Goal: Task Accomplishment & Management: Manage account settings

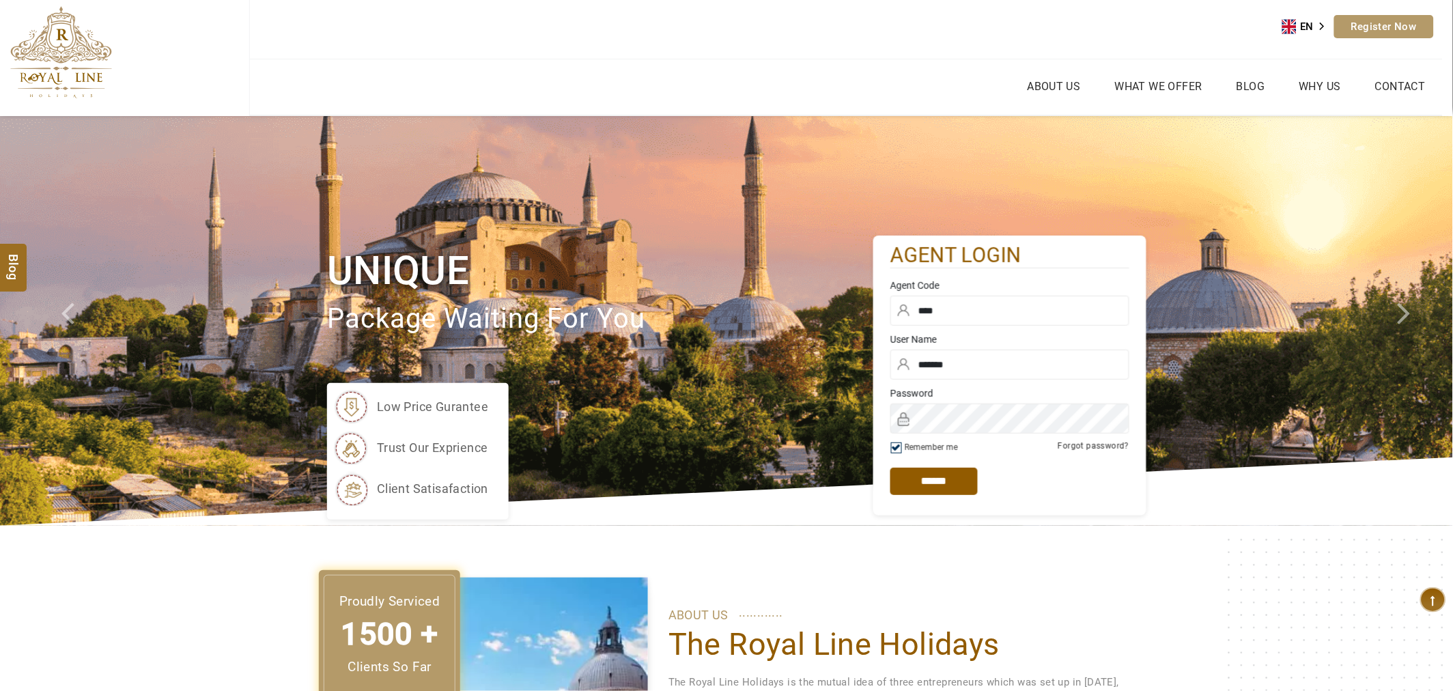
drag, startPoint x: 926, startPoint y: 484, endPoint x: 733, endPoint y: 320, distance: 253.4
click at [926, 484] on input "*****" at bounding box center [934, 481] width 87 height 27
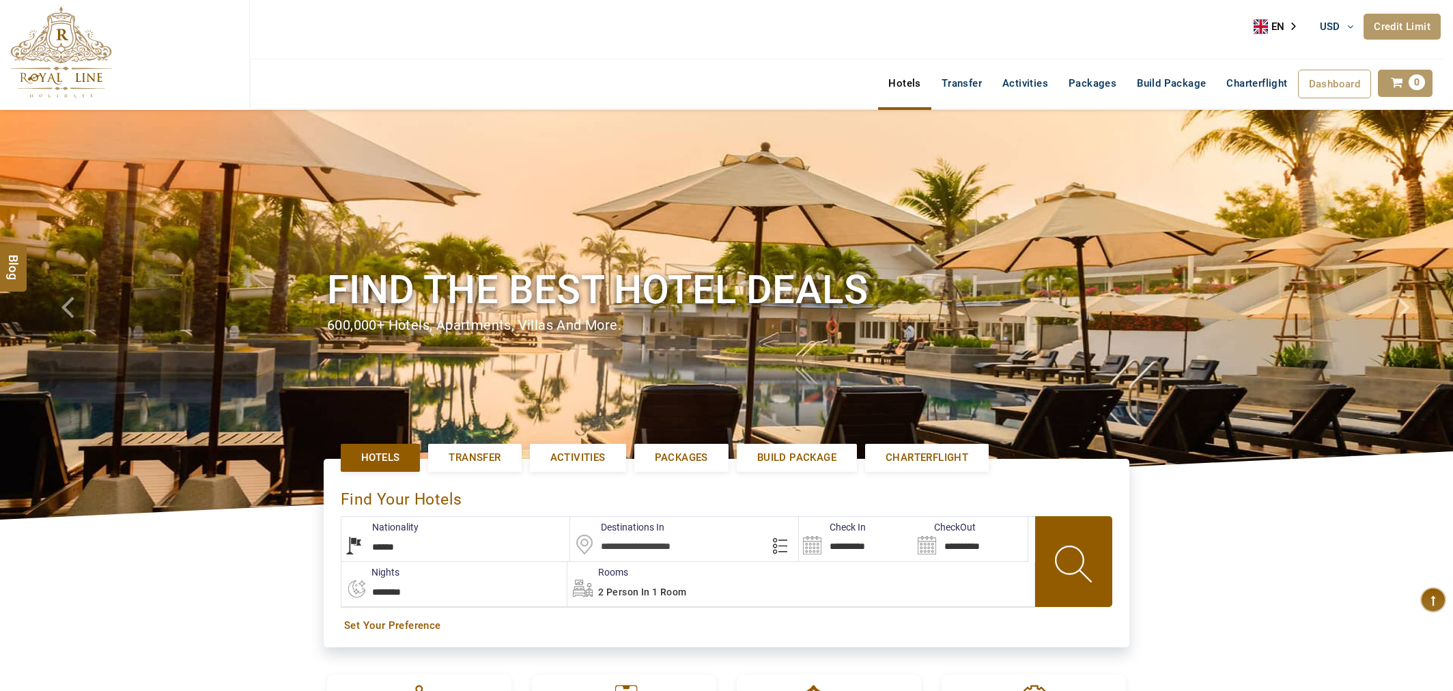
select select "******"
click at [1392, 29] on link "Credit Limit" at bounding box center [1402, 27] width 77 height 26
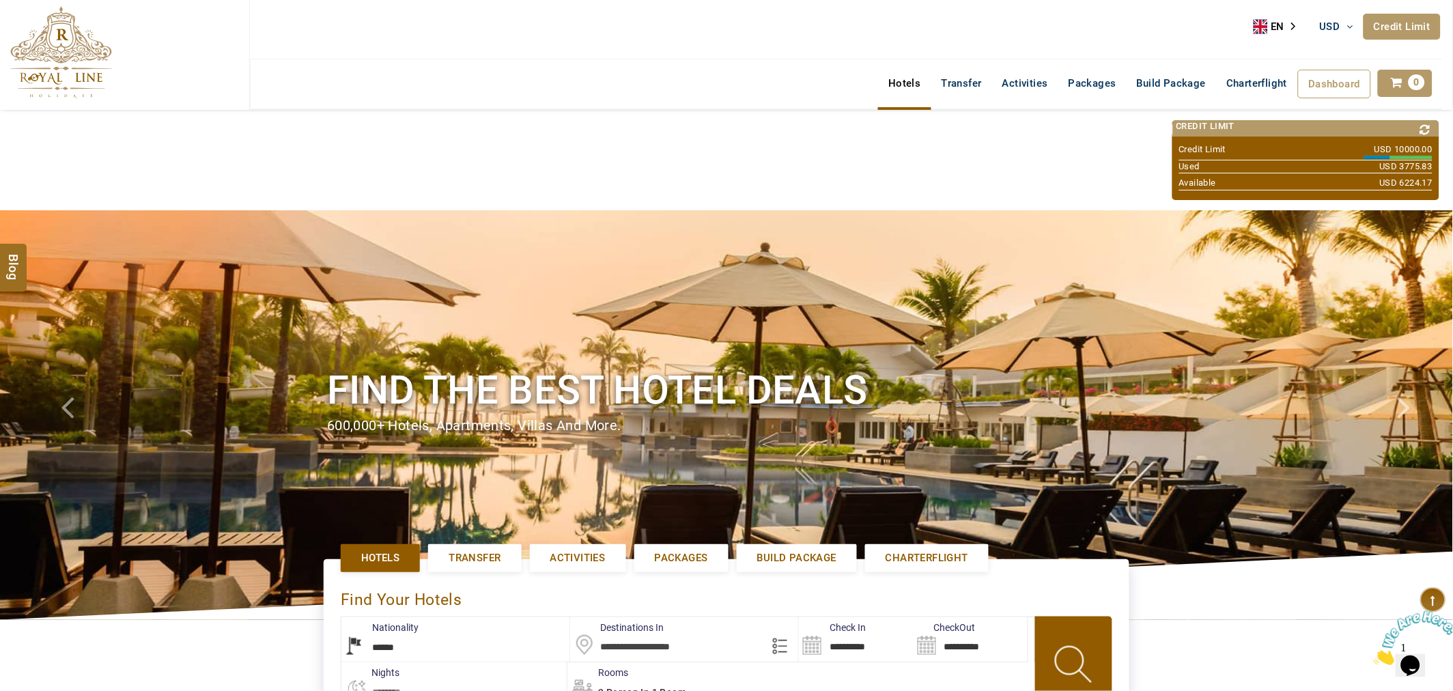
click at [1423, 131] on icon at bounding box center [1426, 130] width 18 height 20
click at [1356, 82] on span "Dashboard" at bounding box center [1335, 84] width 52 height 12
click at [1341, 140] on link "My Booking" at bounding box center [1332, 138] width 79 height 27
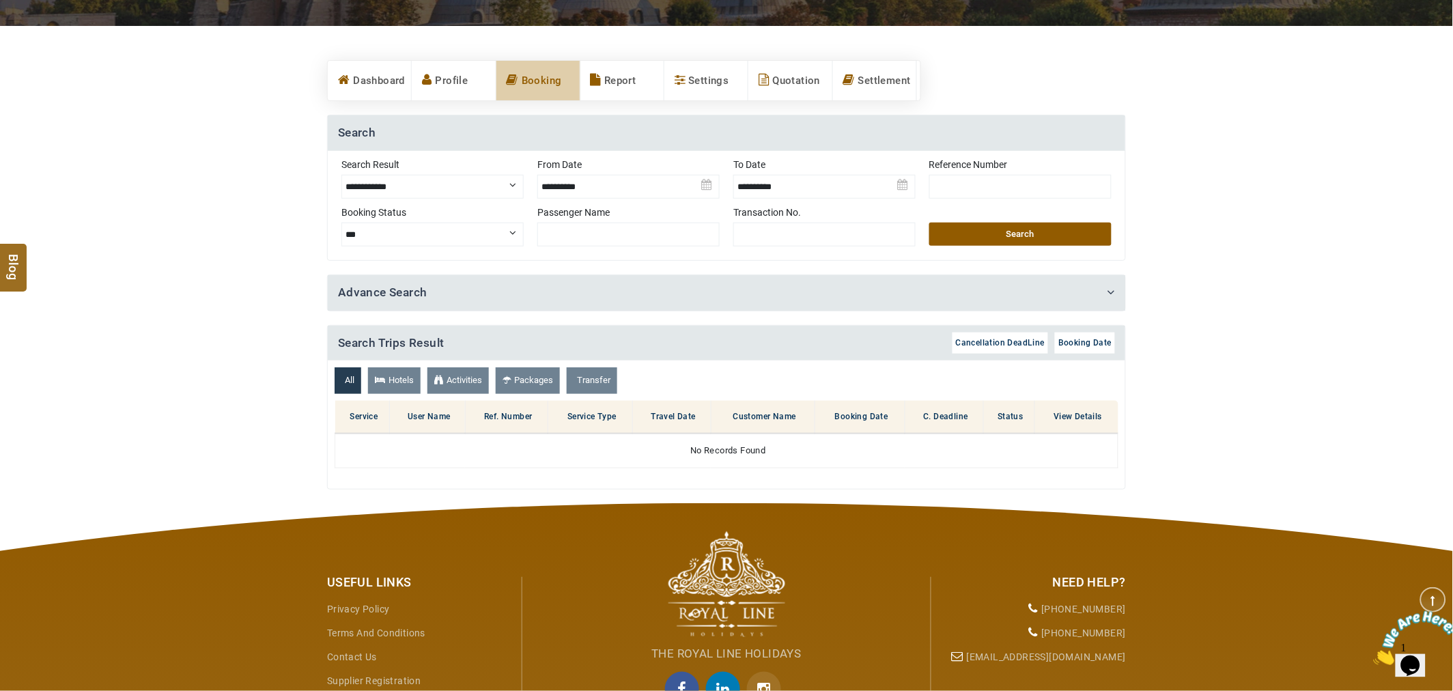
click at [492, 182] on select "**********" at bounding box center [432, 187] width 182 height 24
select select "**********"
click at [341, 175] on select "**********" at bounding box center [432, 187] width 182 height 24
click at [566, 190] on img at bounding box center [629, 182] width 182 height 48
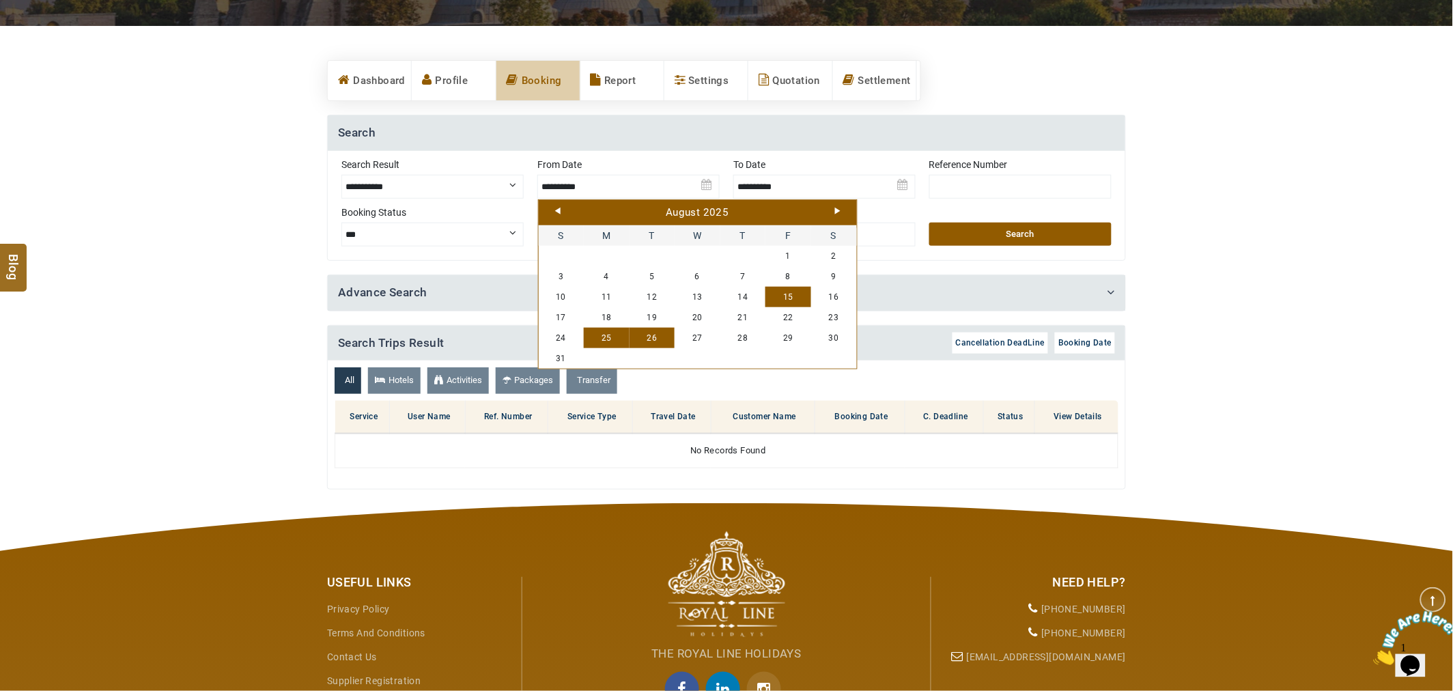
click at [782, 297] on link "15" at bounding box center [789, 297] width 46 height 20
type input "**********"
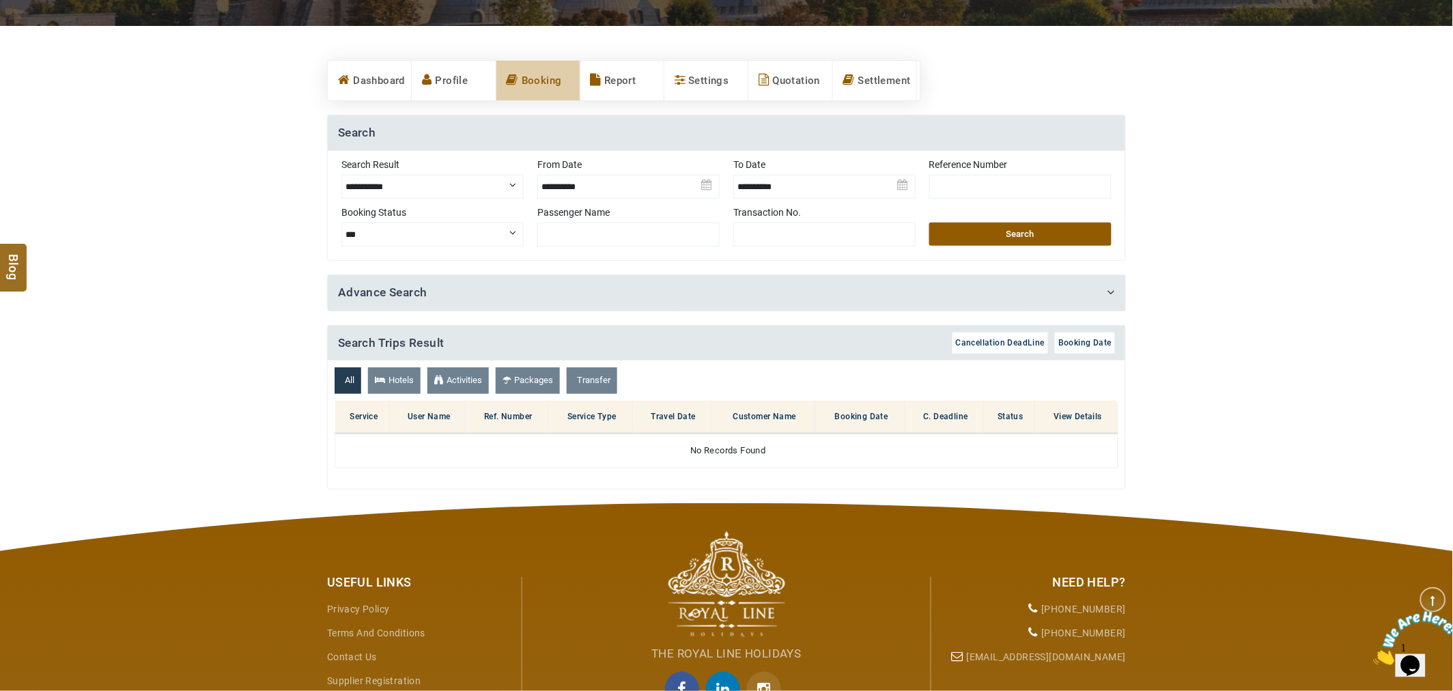
click at [760, 190] on img at bounding box center [825, 182] width 182 height 48
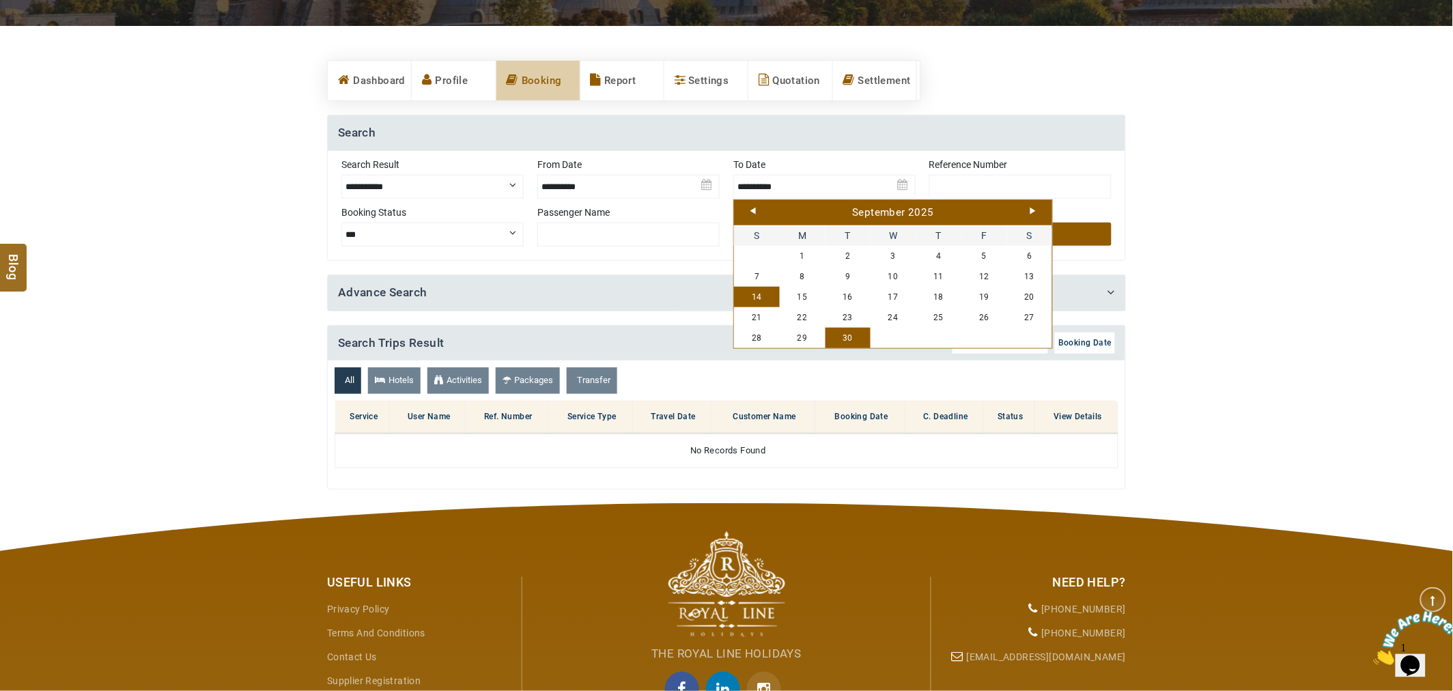
click at [847, 337] on link "30" at bounding box center [849, 338] width 46 height 20
type input "**********"
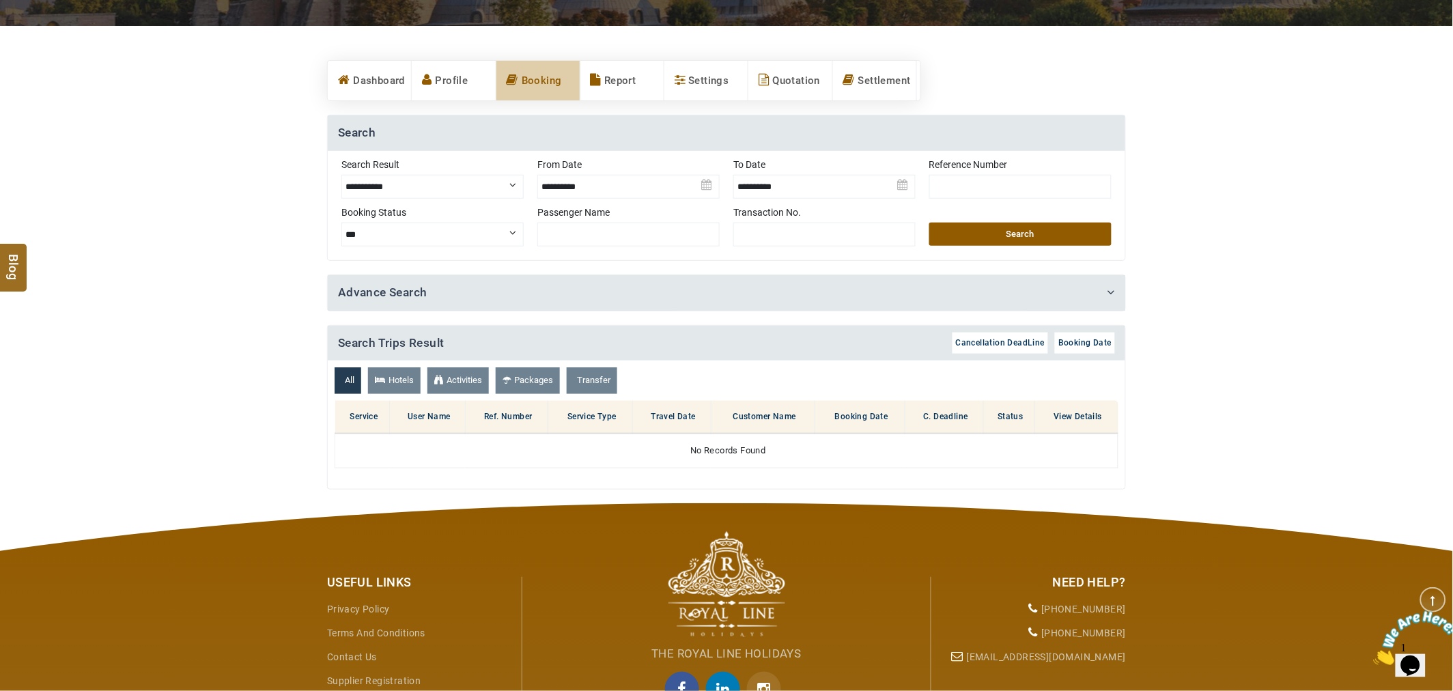
click at [951, 242] on button "Search" at bounding box center [1021, 234] width 182 height 23
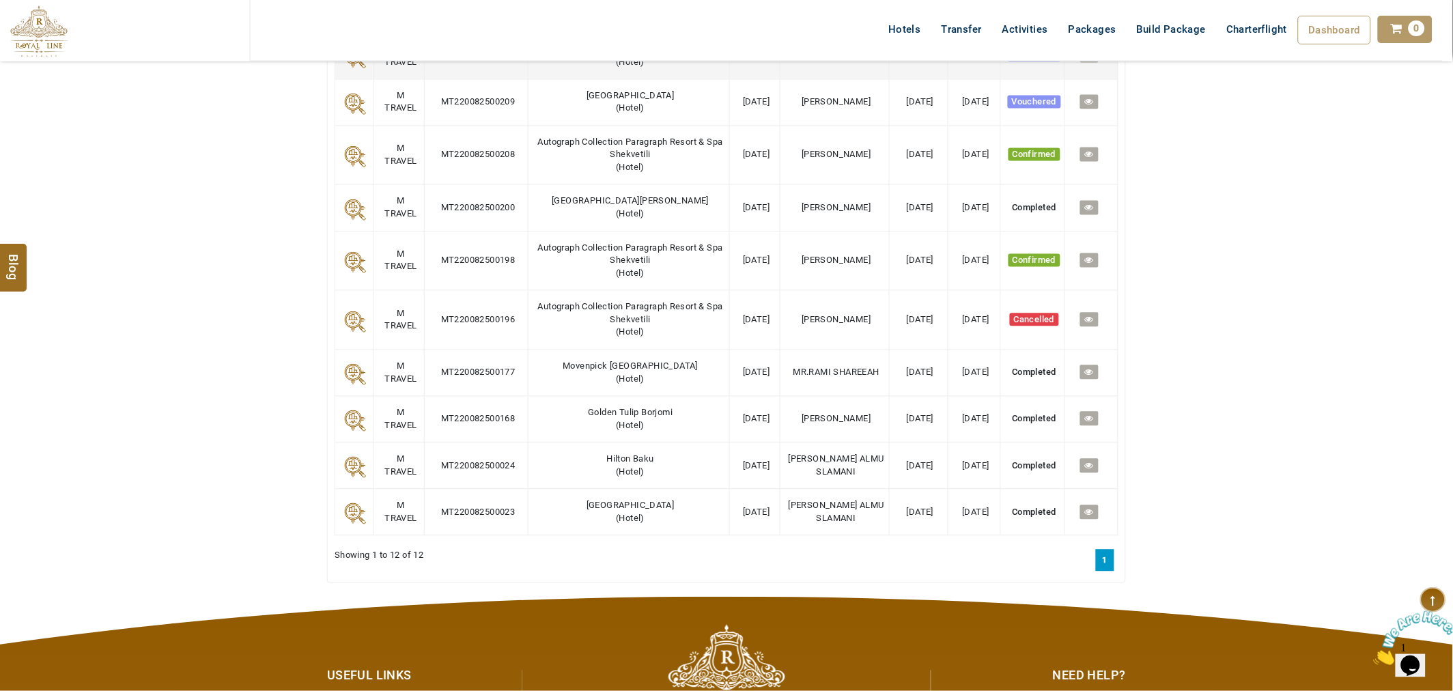
scroll to position [759, 0]
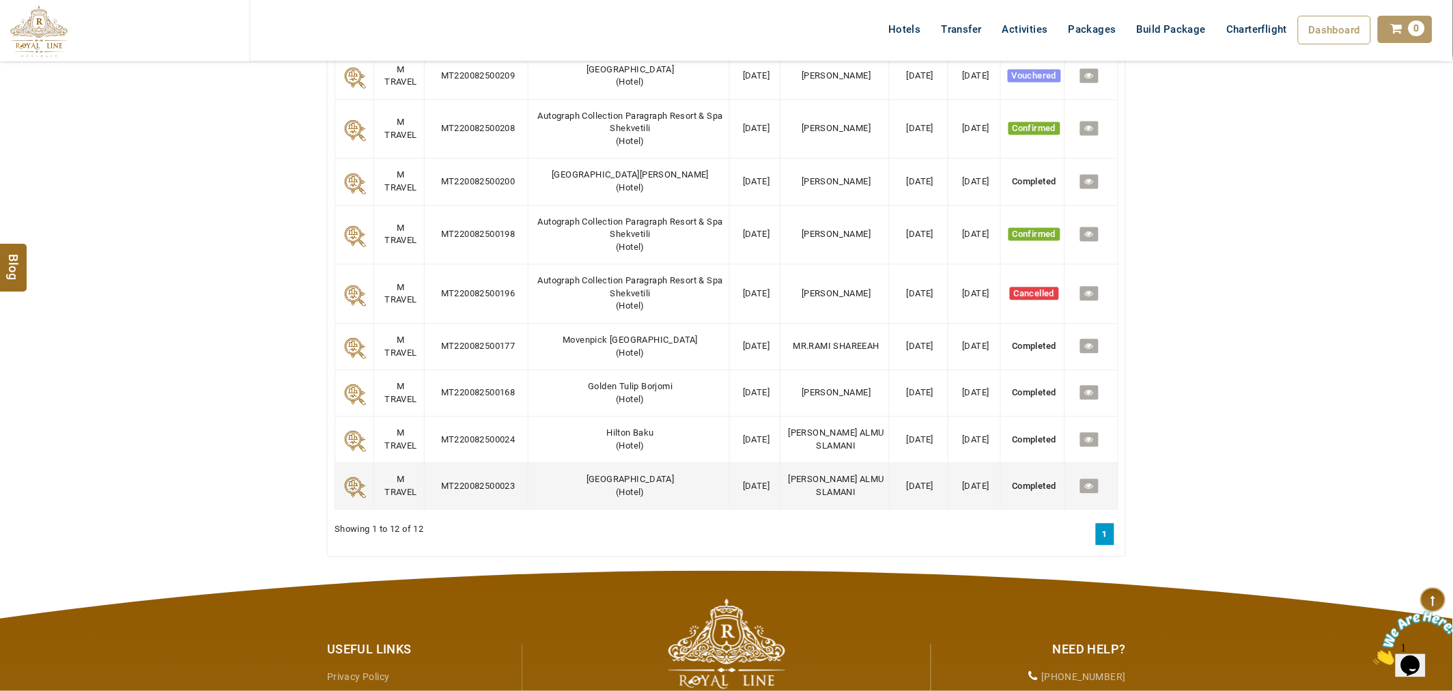
click at [1093, 490] on icon at bounding box center [1089, 486] width 9 height 9
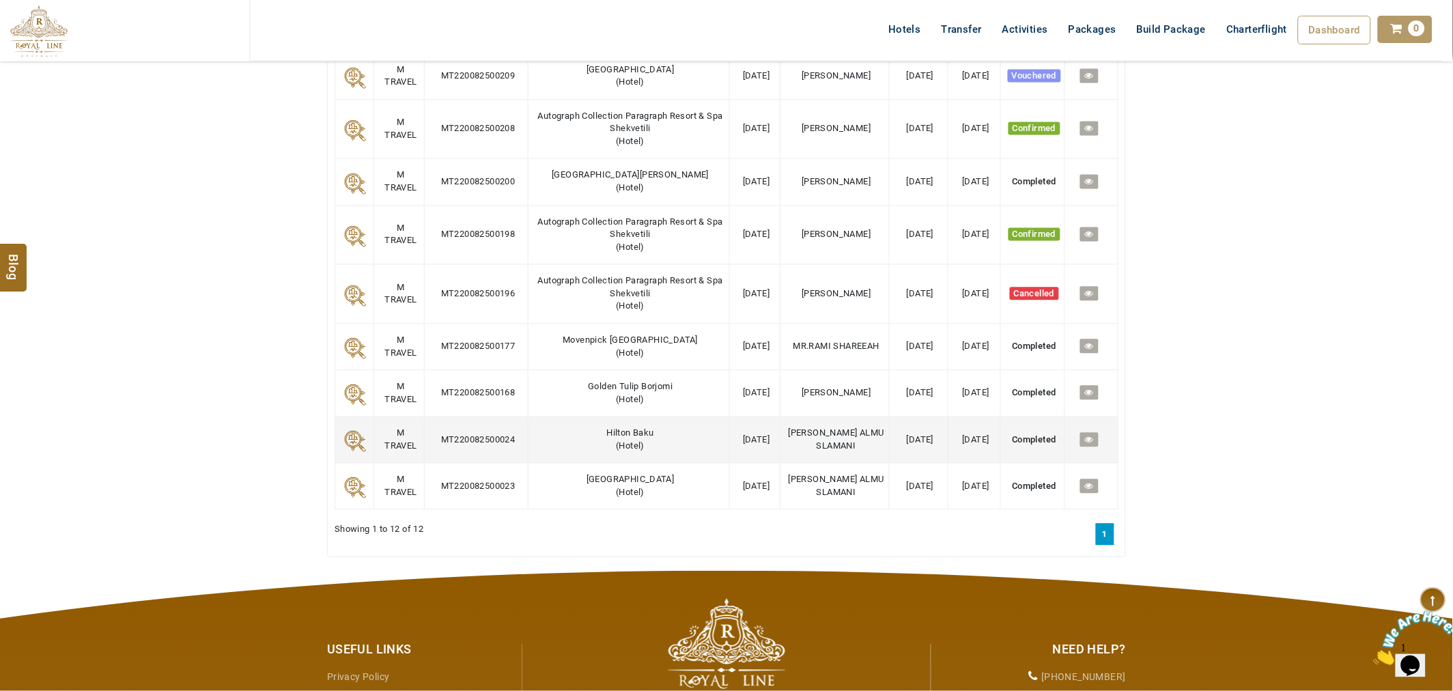
click at [1088, 441] on icon at bounding box center [1089, 440] width 9 height 9
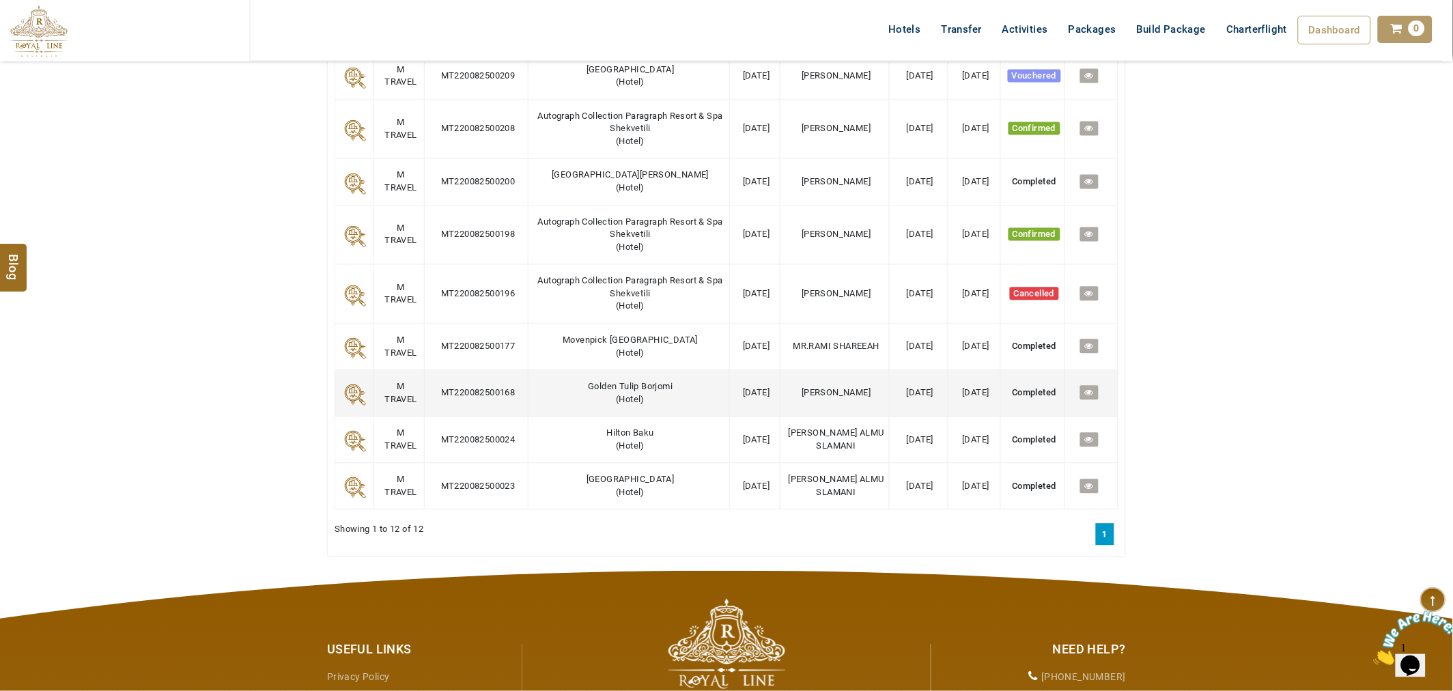
click at [1087, 398] on icon at bounding box center [1089, 393] width 9 height 9
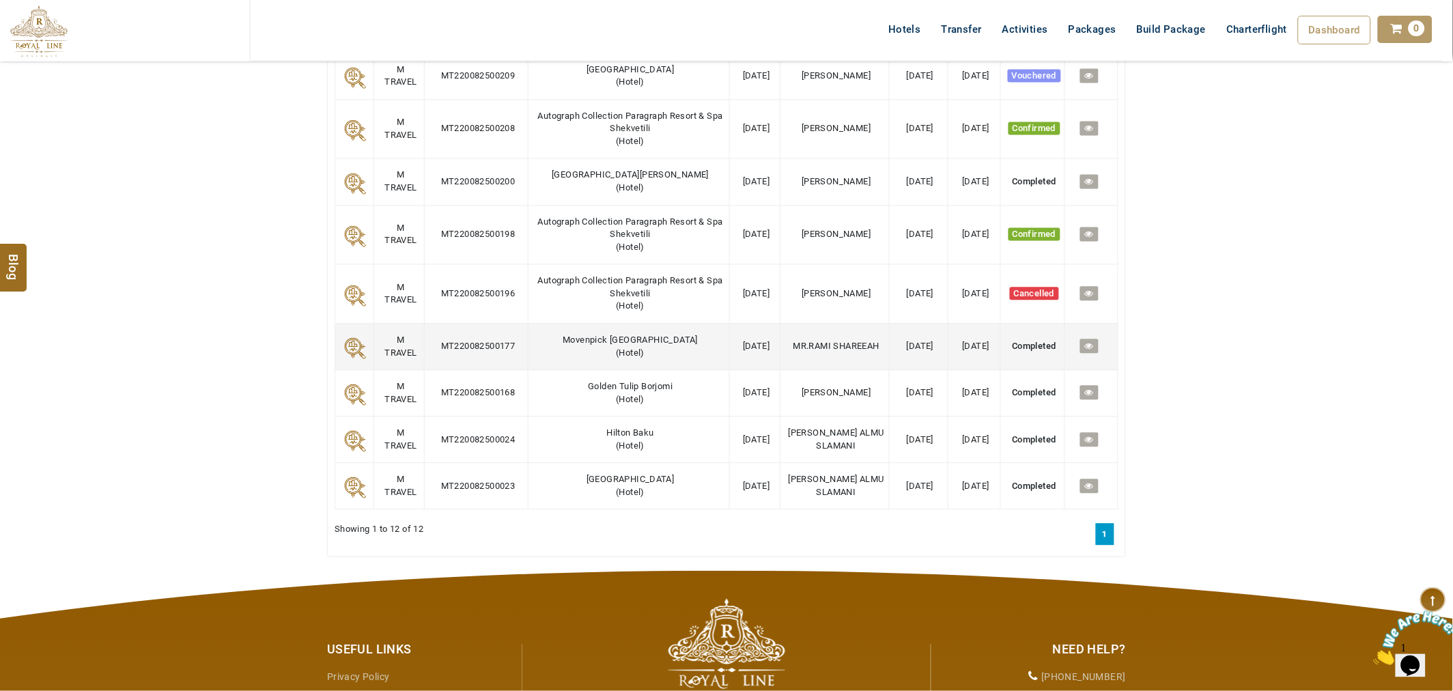
click at [1087, 351] on icon at bounding box center [1089, 346] width 9 height 9
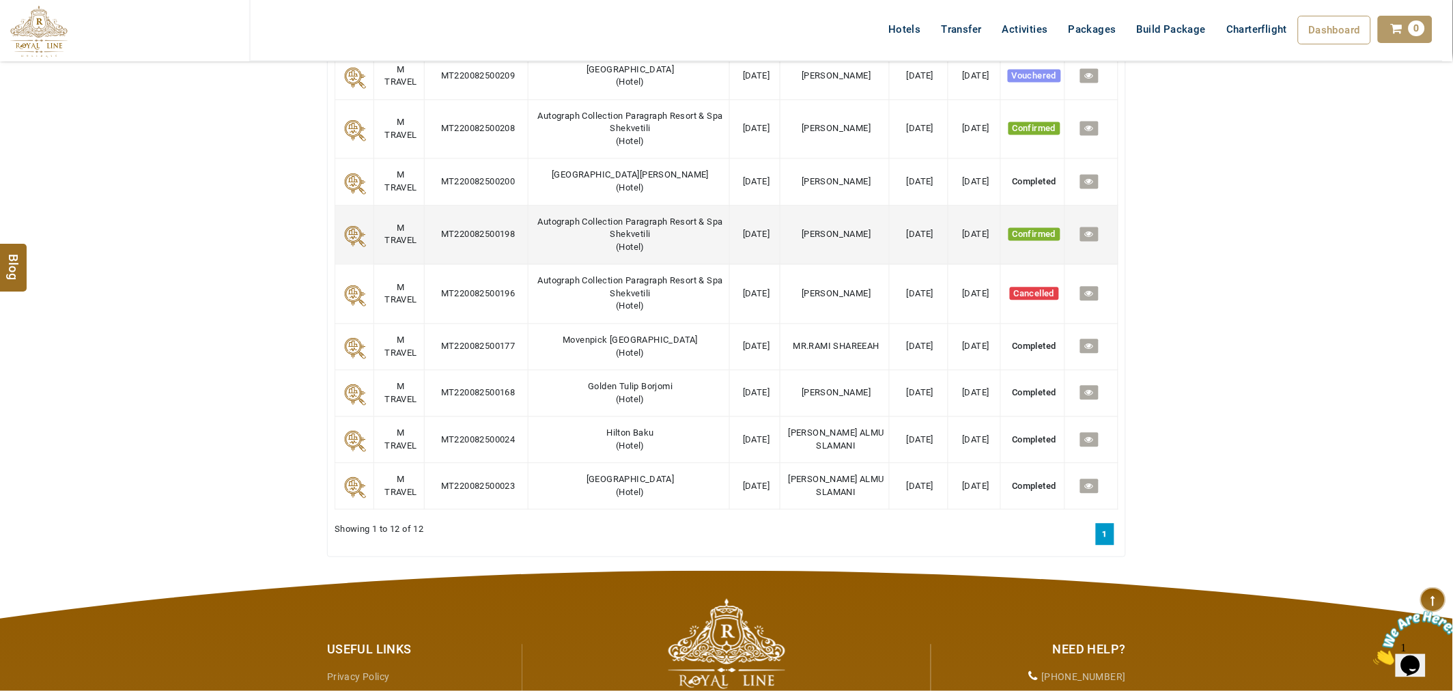
click at [1091, 239] on icon at bounding box center [1089, 234] width 9 height 9
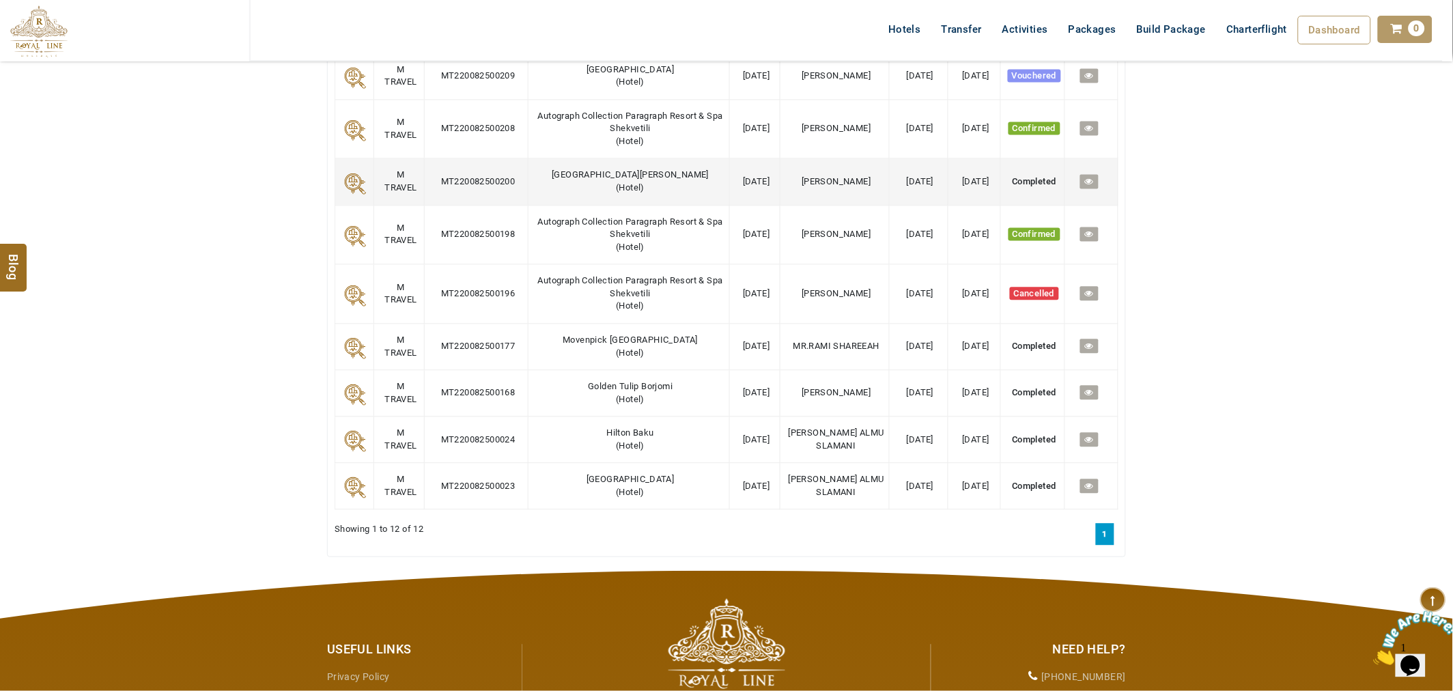
click at [1087, 186] on icon at bounding box center [1089, 182] width 9 height 9
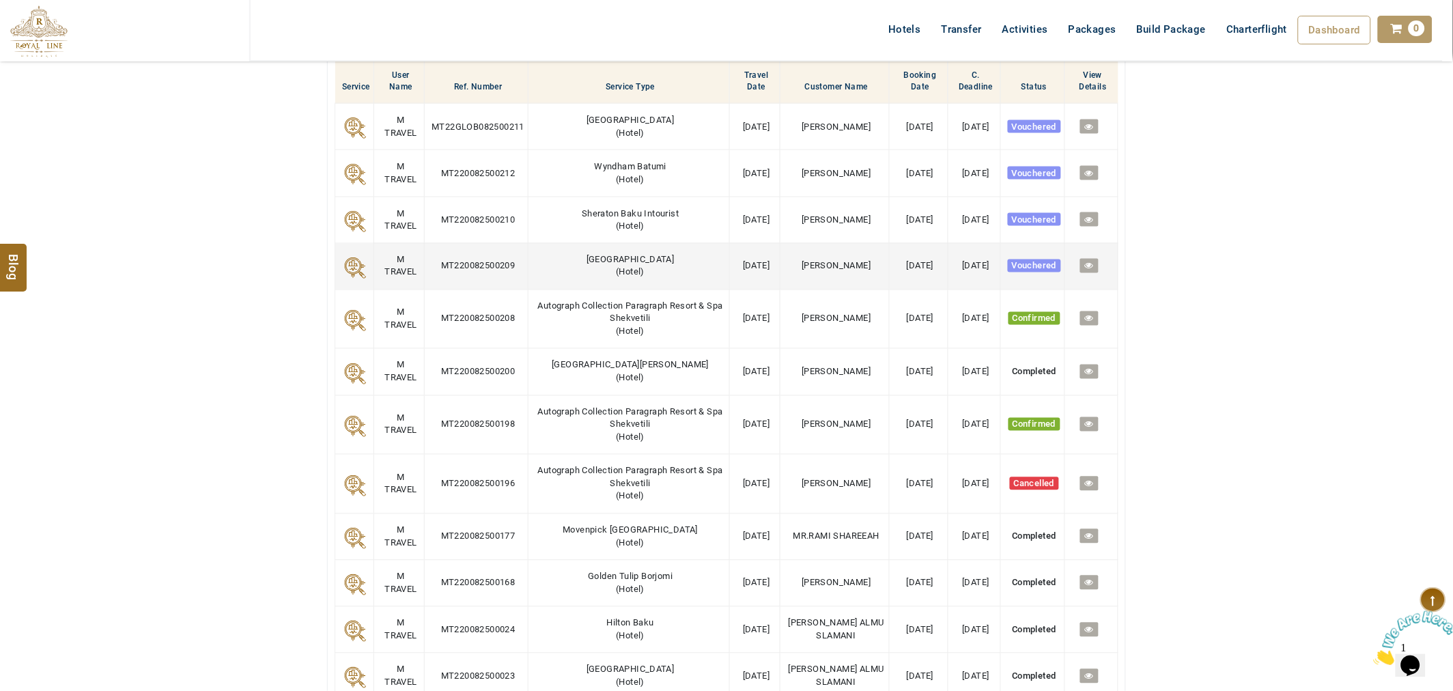
scroll to position [531, 0]
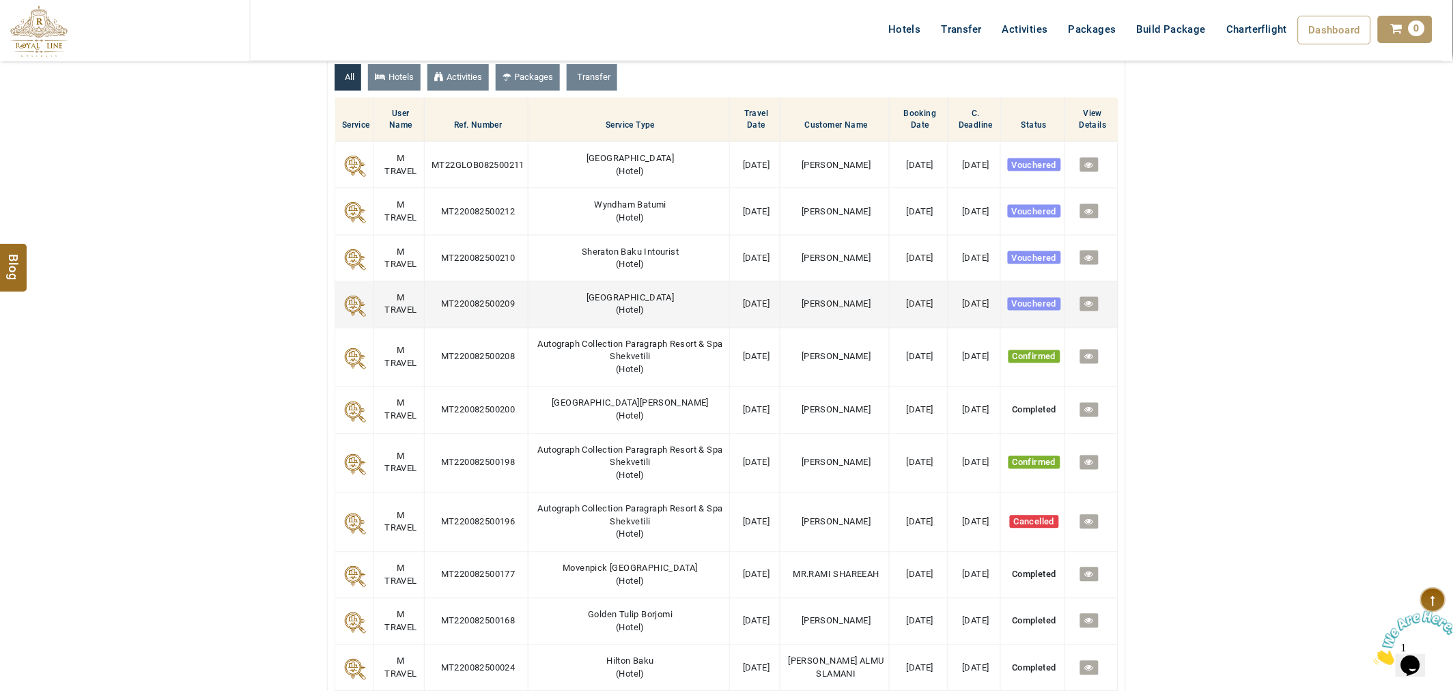
click at [1086, 307] on icon at bounding box center [1089, 304] width 9 height 9
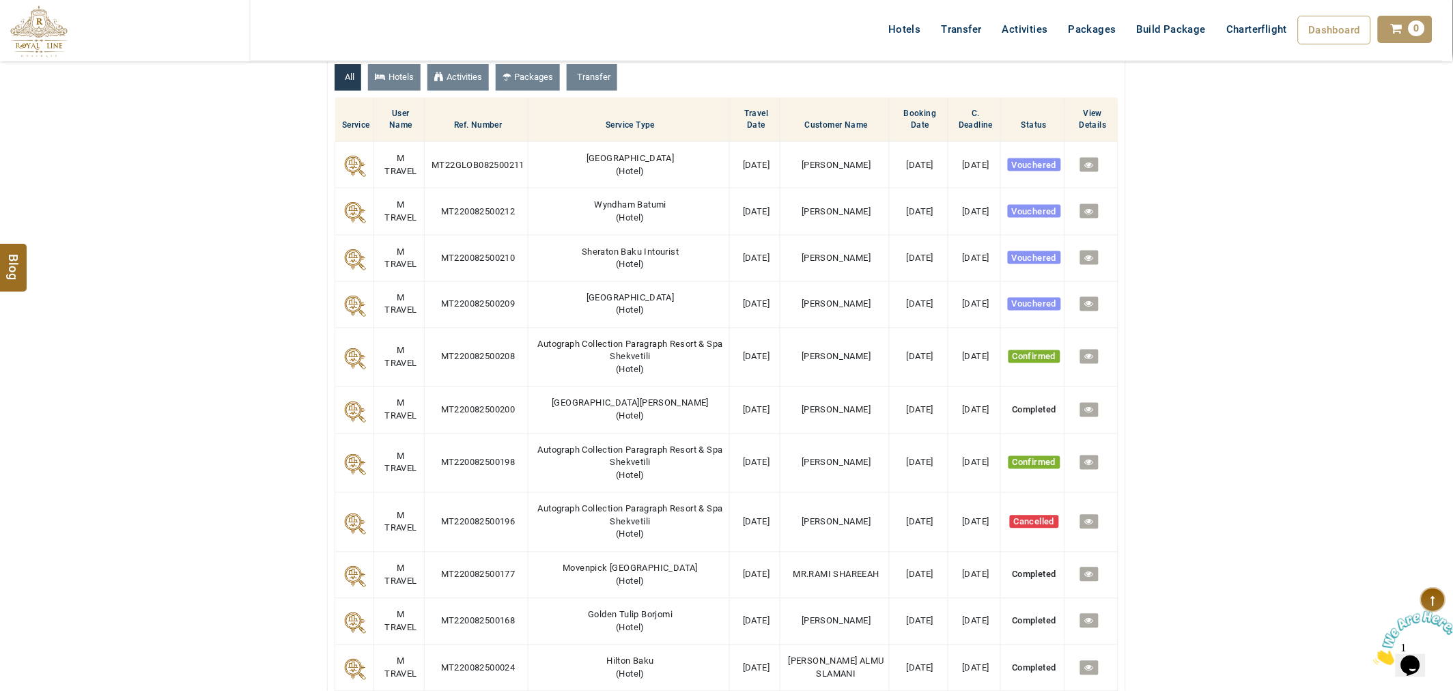
click at [1084, 263] on link at bounding box center [1089, 258] width 18 height 14
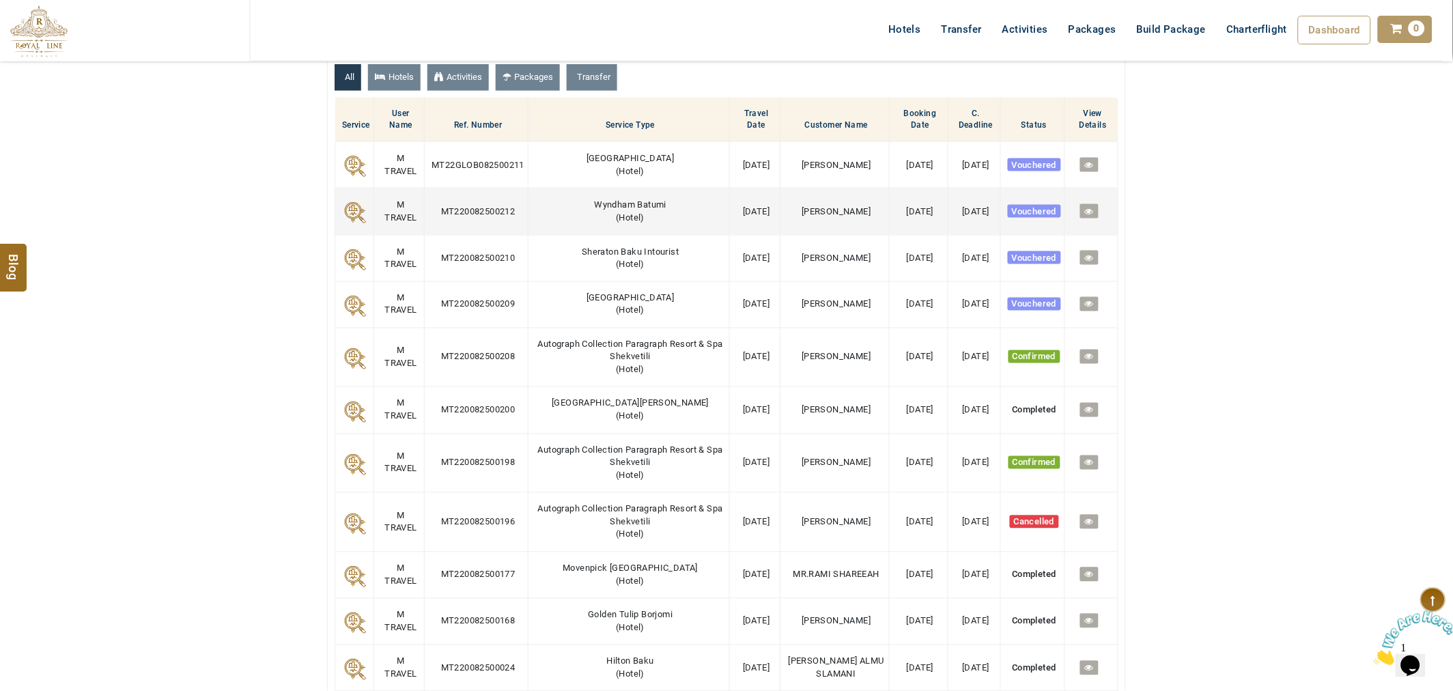
click at [1088, 213] on icon at bounding box center [1089, 211] width 9 height 9
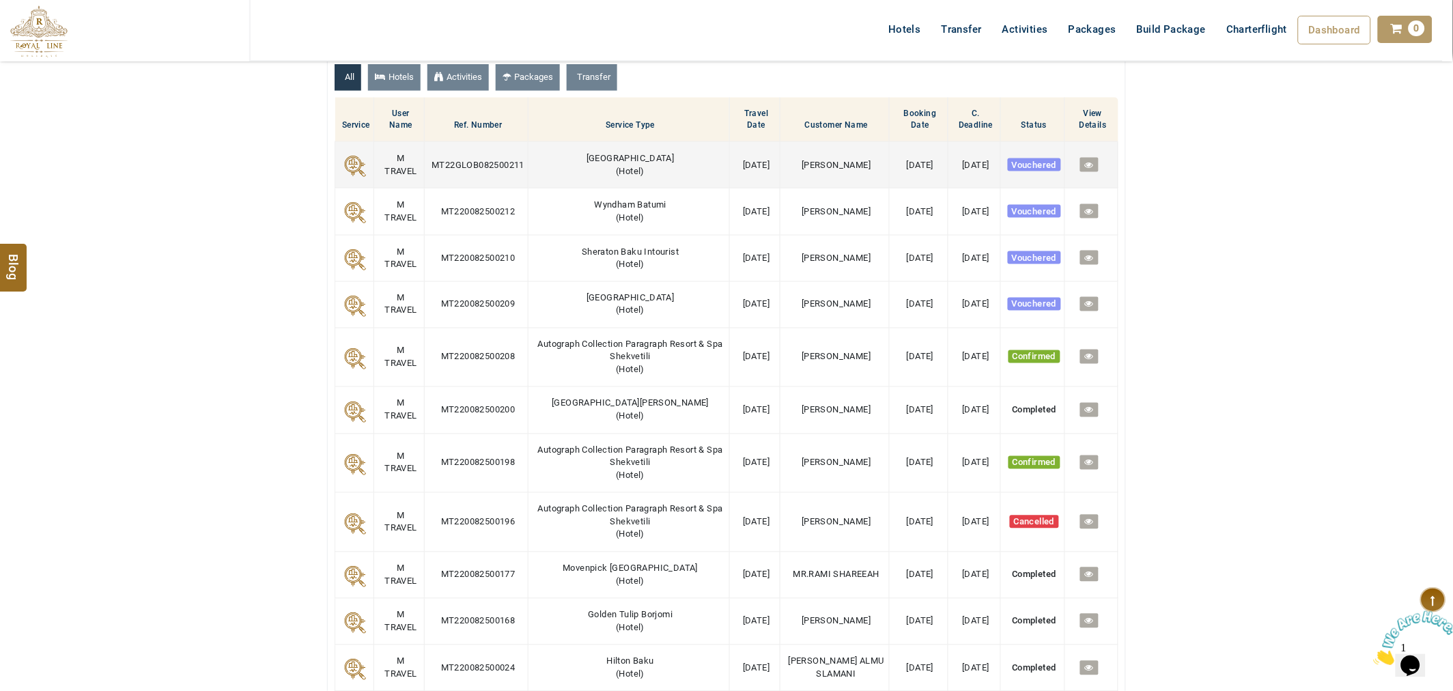
click at [1089, 168] on icon at bounding box center [1089, 165] width 9 height 9
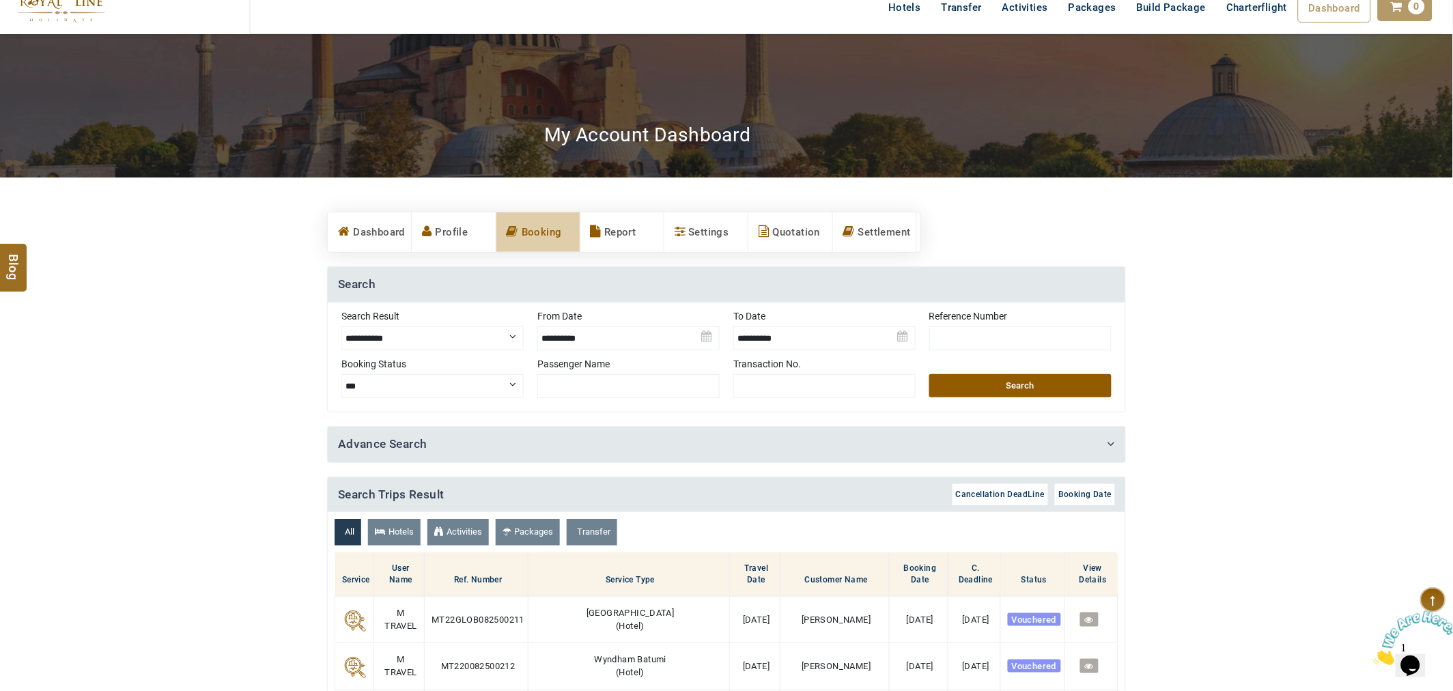
scroll to position [0, 0]
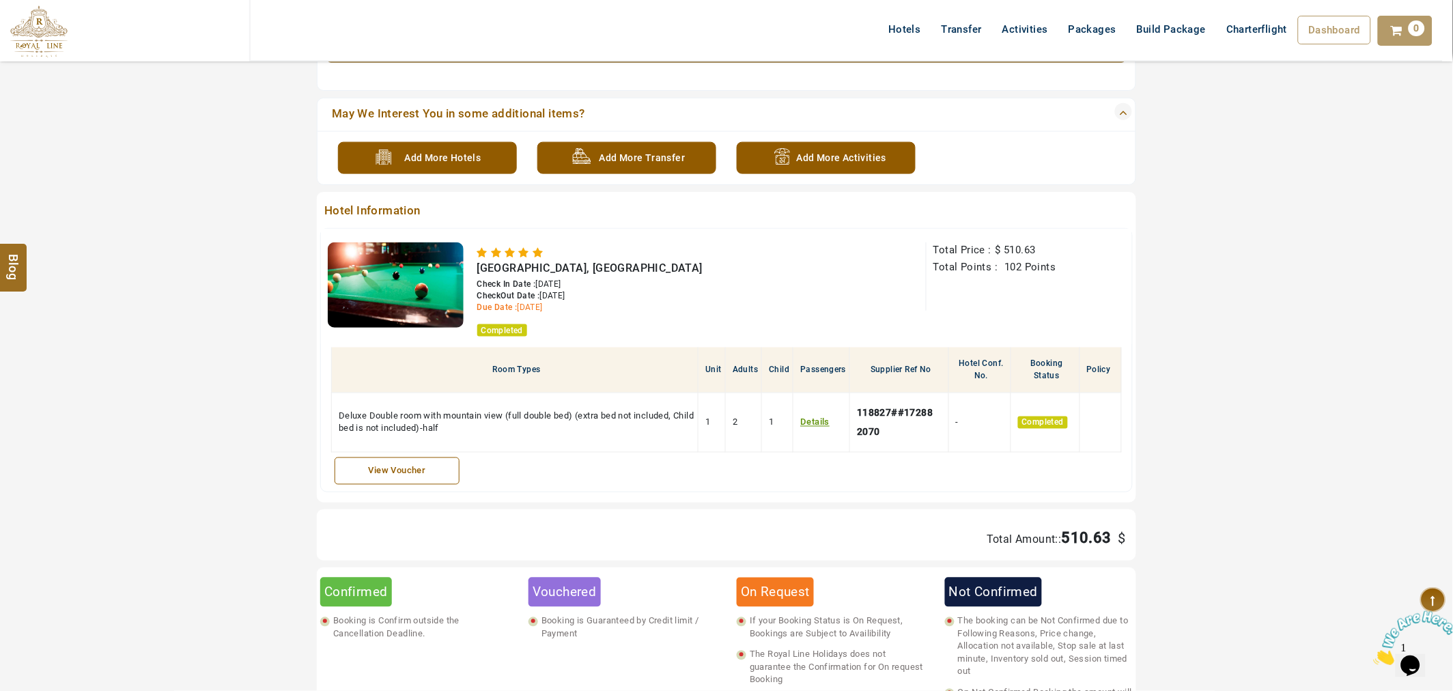
scroll to position [379, 0]
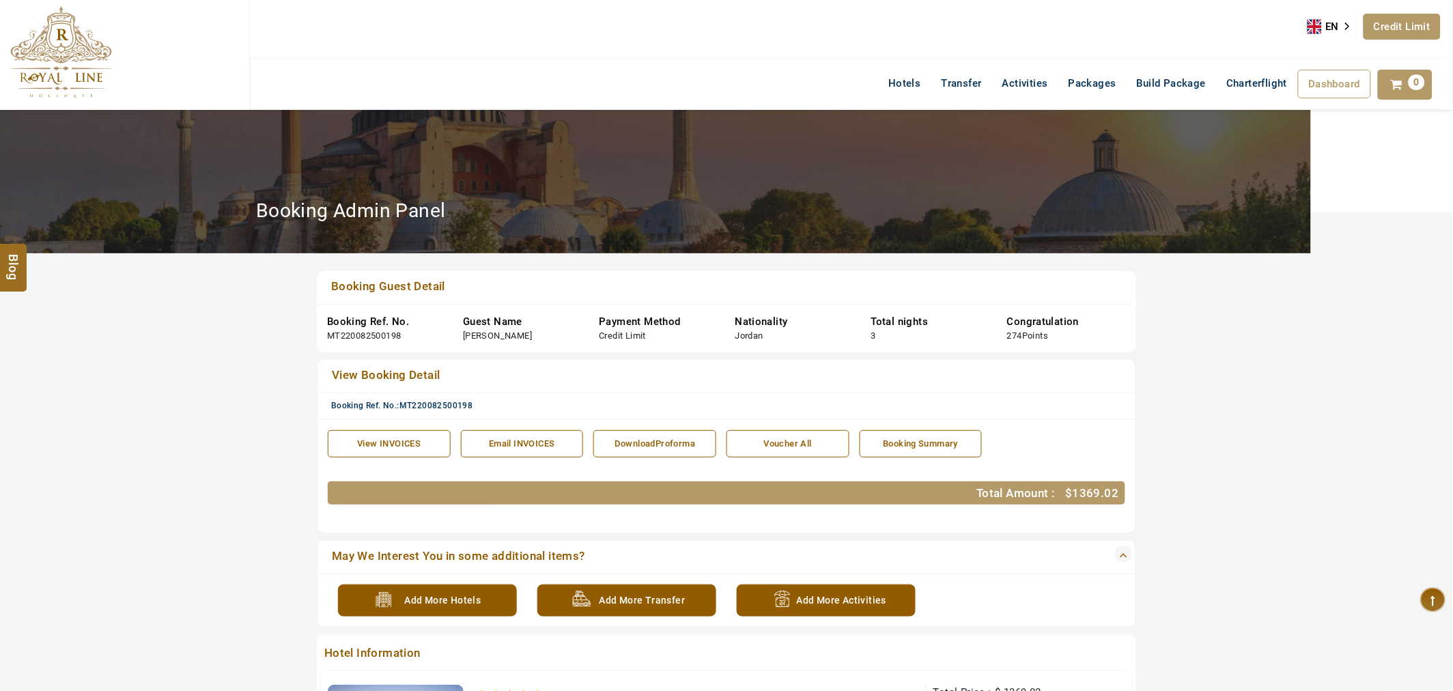
click at [1381, 30] on link "Credit Limit" at bounding box center [1402, 27] width 77 height 26
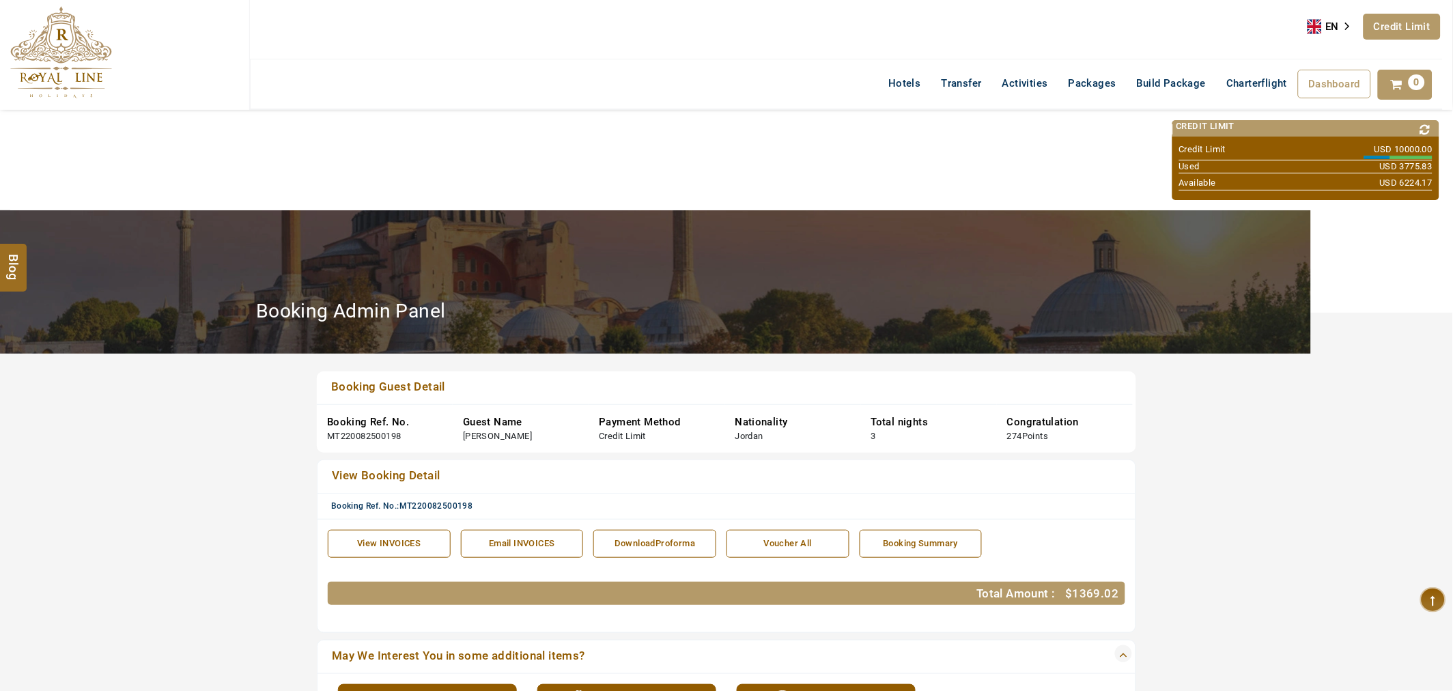
scroll to position [74, 0]
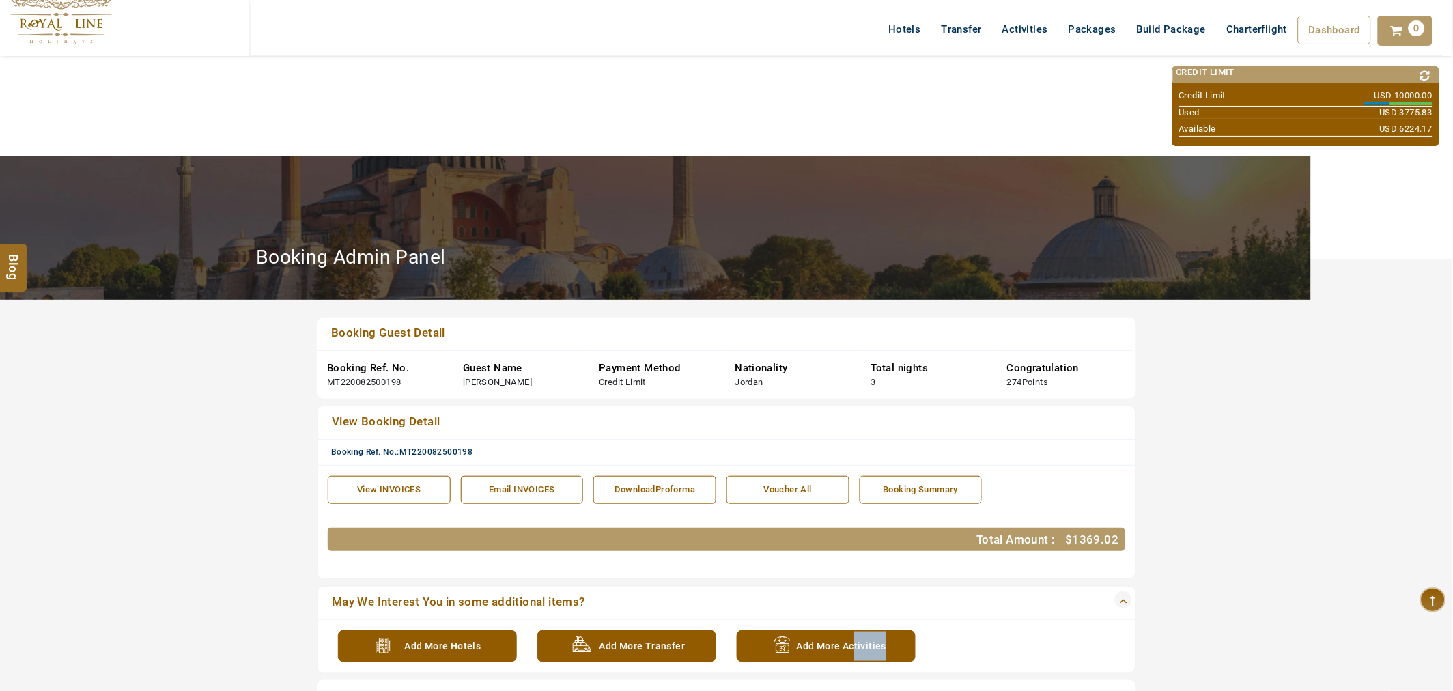
drag, startPoint x: 882, startPoint y: 686, endPoint x: 899, endPoint y: 695, distance: 19.2
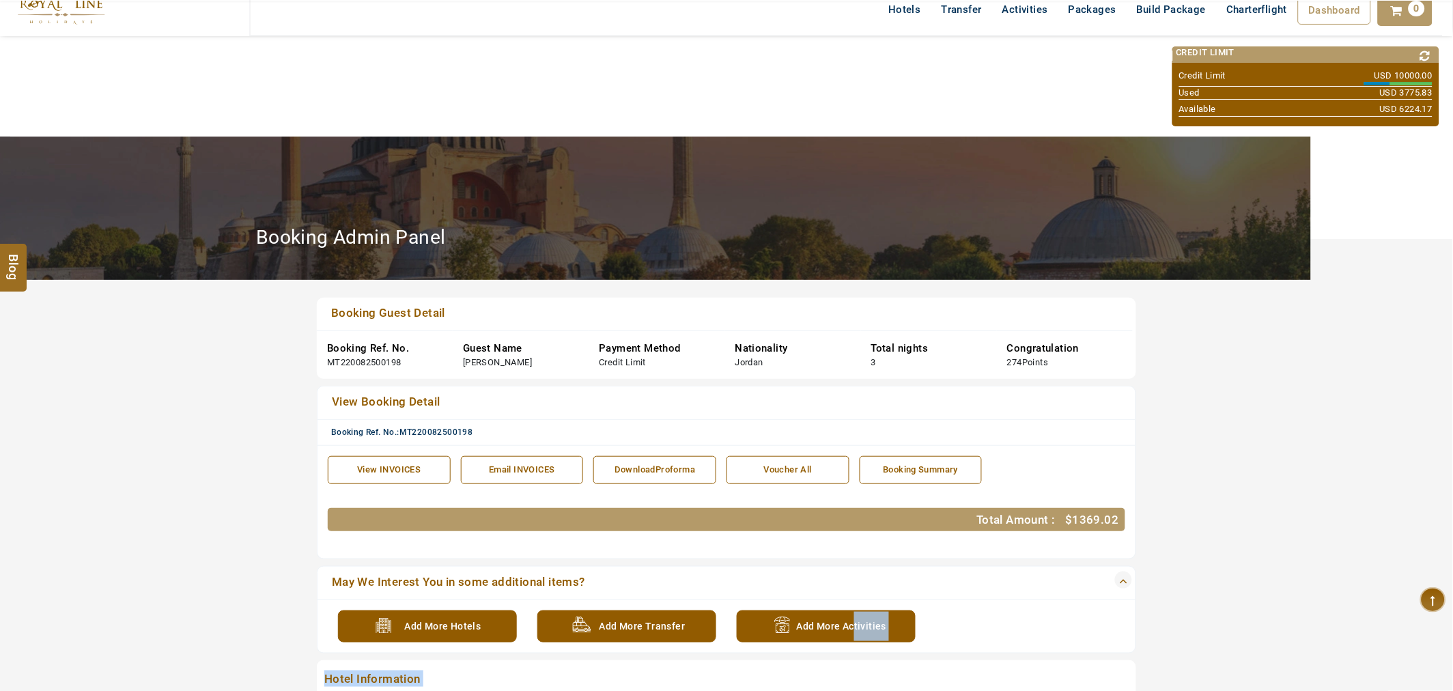
scroll to position [679, 0]
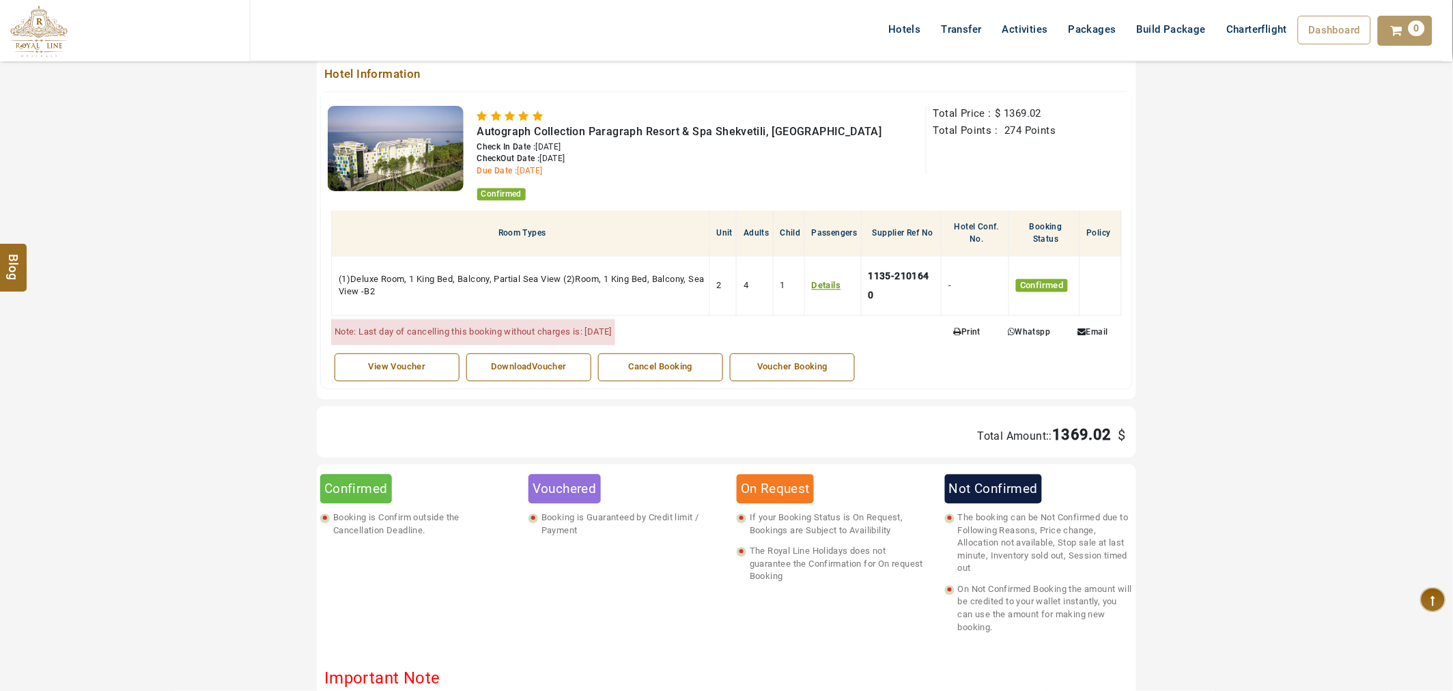
click at [1391, 340] on section "Booking Guest Detail Booking Ref. No. MT220082500198 Guest Name Mr.MOHANNAD ASM…" at bounding box center [726, 199] width 1453 height 1131
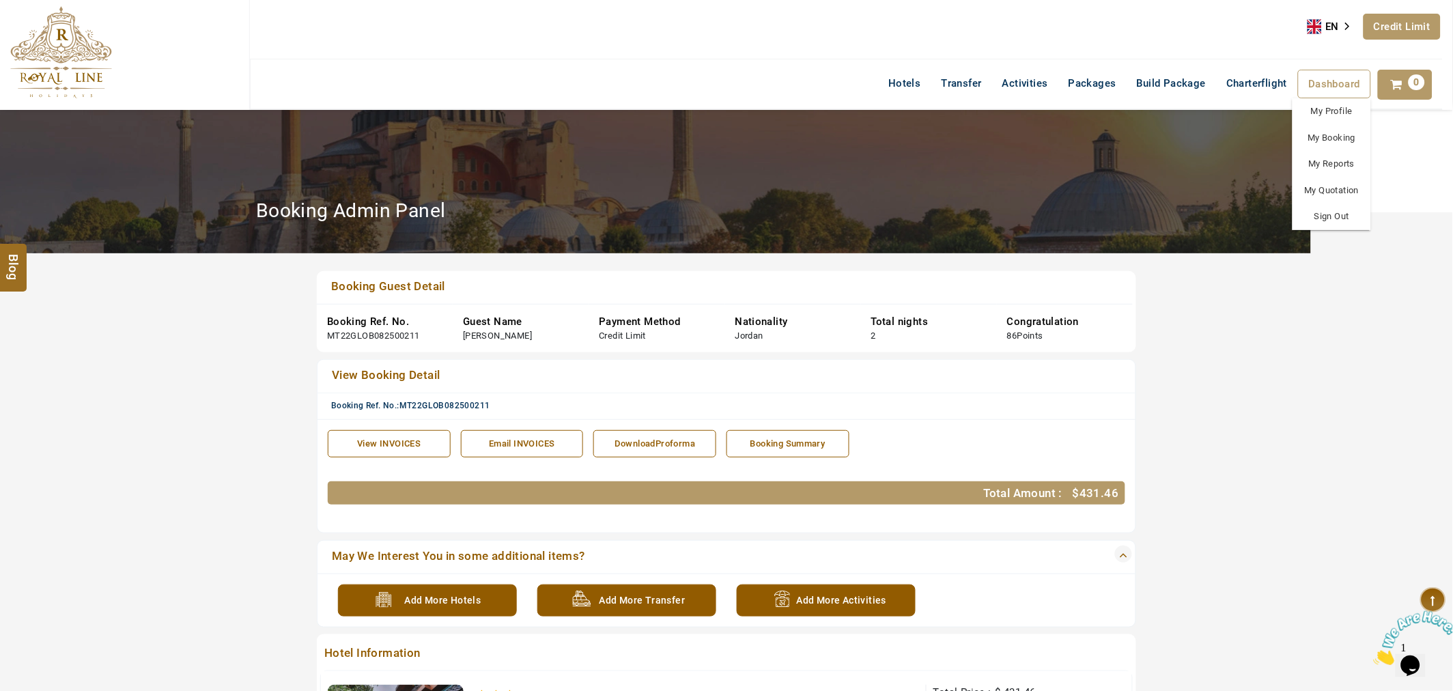
click at [1352, 85] on span "Dashboard" at bounding box center [1335, 84] width 52 height 12
